Goal: Find contact information: Find contact information

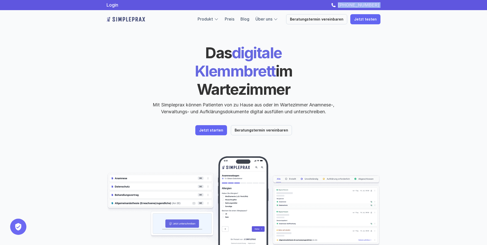
drag, startPoint x: 368, startPoint y: 7, endPoint x: 341, endPoint y: 7, distance: 26.6
click at [341, 7] on div "Login [PHONE_NUMBER]" at bounding box center [243, 5] width 305 height 6
copy link "[PHONE_NUMBER]"
click at [429, 78] on div "Das digitale Klemmbrett im Wartezimmer Mit Simpleprax können Patienten von zu H…" at bounding box center [243, 145] width 487 height 290
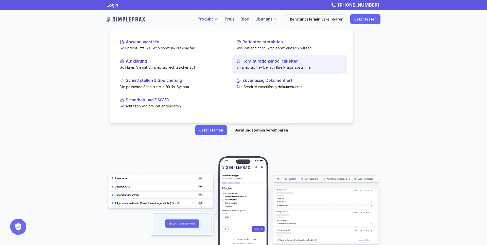
click at [284, 64] on p "Konfigurationsmöglichkeiten" at bounding box center [293, 61] width 101 height 5
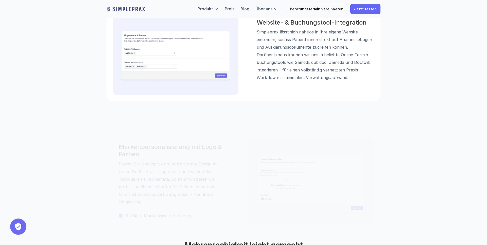
scroll to position [725, 0]
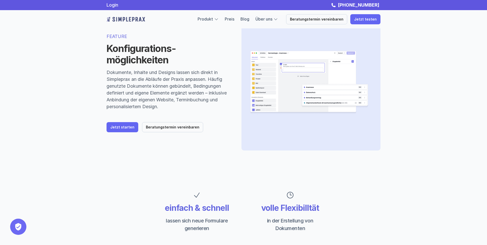
scroll to position [0, 0]
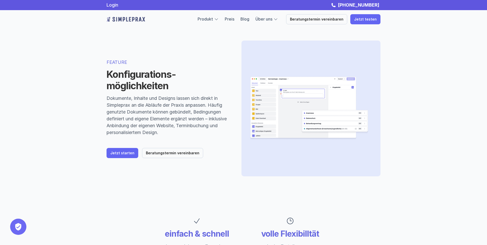
click at [119, 18] on img at bounding box center [126, 19] width 39 height 8
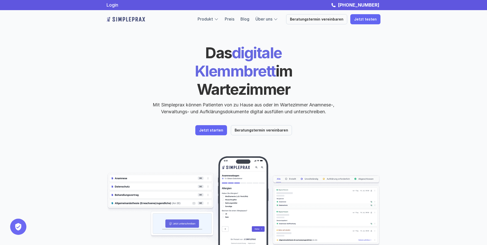
click at [435, 25] on nav "Login [PHONE_NUMBER] Produkt Preis Blog Über uns Beratungstermin vereinbaren Je…" at bounding box center [243, 14] width 487 height 28
drag, startPoint x: 402, startPoint y: 6, endPoint x: 342, endPoint y: 7, distance: 60.4
click at [342, 7] on div "Login [PHONE_NUMBER]" at bounding box center [243, 5] width 487 height 10
copy link "[PHONE_NUMBER]"
